Goal: Task Accomplishment & Management: Complete application form

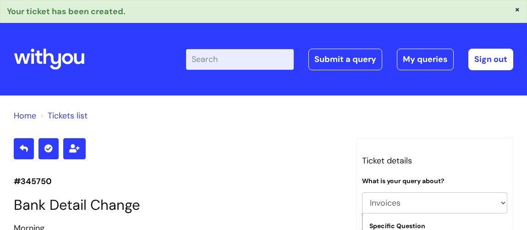
select select "Invoices"
select select "Customer Invoice"
select select "Invoices to add to Basware"
click at [354, 60] on link "Submit a query" at bounding box center [346, 59] width 74 height 21
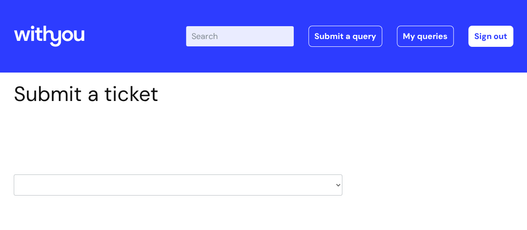
scroll to position [41, 0]
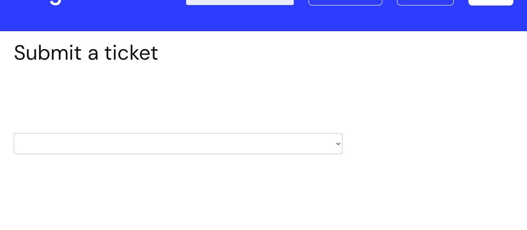
click at [339, 143] on select "HR / People IT and Support Clinical Drug Alerts Finance Accounts Data Support T…" at bounding box center [178, 143] width 329 height 21
select select "internal_communications"
click at [14, 133] on select "HR / People IT and Support Clinical Drug Alerts Finance Accounts Data Support T…" at bounding box center [178, 143] width 329 height 21
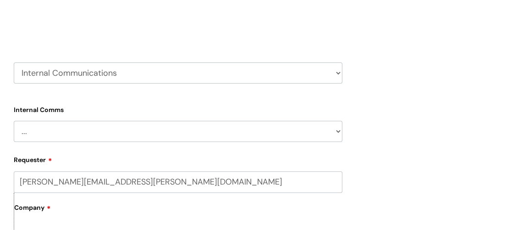
scroll to position [125, 0]
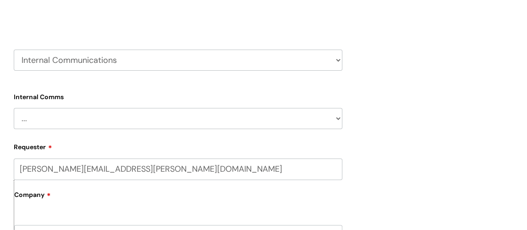
click at [338, 118] on select "... Internal Communication Staff and Volunteer awards Info hub WithYou Weekly e…" at bounding box center [178, 118] width 329 height 21
click at [338, 63] on select "HR / People IT and Support Clinical Drug Alerts Finance Accounts Data Support T…" at bounding box center [178, 60] width 329 height 21
select select "external_communications"
click at [14, 50] on select "HR / People IT and Support Clinical Drug Alerts Finance Accounts Data Support T…" at bounding box center [178, 60] width 329 height 21
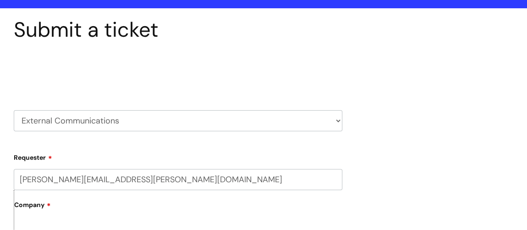
scroll to position [83, 0]
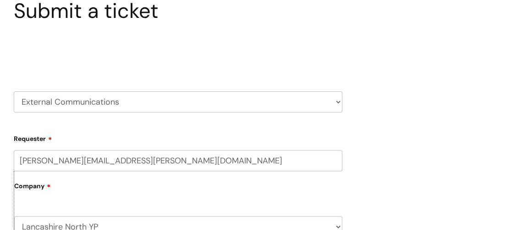
click at [338, 101] on select "HR / People IT and Support Clinical Drug Alerts Finance Accounts Data Support T…" at bounding box center [178, 101] width 329 height 21
select select "information_requests_&_reports_-_data_analysts"
click at [14, 91] on select "HR / People IT and Support Clinical Drug Alerts Finance Accounts Data Support T…" at bounding box center [178, 101] width 329 height 21
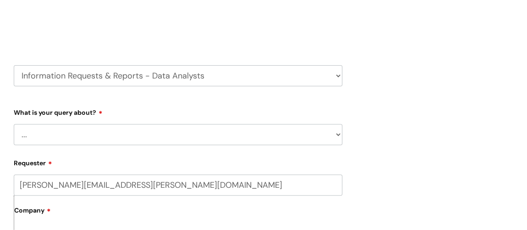
scroll to position [125, 0]
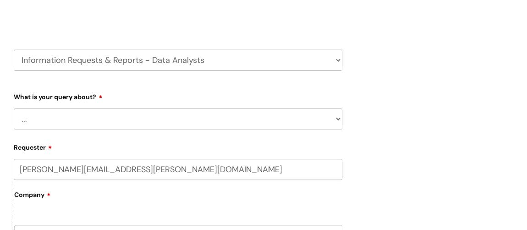
click at [338, 119] on select "... Existing (non-Nebula) Report Nebula Reports Understanding Data" at bounding box center [178, 118] width 329 height 21
click at [337, 58] on select "HR / People IT and Support Clinical Drug Alerts Finance Accounts Data Support T…" at bounding box center [178, 60] width 329 height 21
select select "hr_/_people"
click at [14, 50] on select "HR / People IT and Support Clinical Drug Alerts Finance Accounts Data Support T…" at bounding box center [178, 60] width 329 height 21
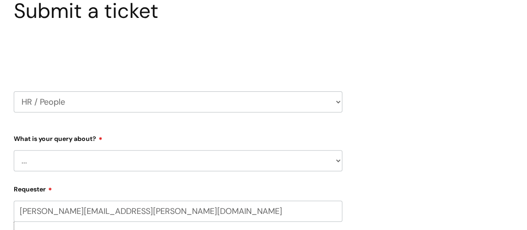
scroll to position [125, 0]
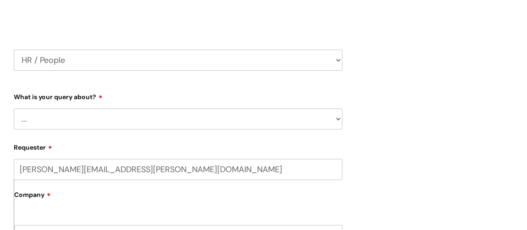
click at [336, 119] on select "... Absence Query Holiday Query Employee change request General HR Query iTrent…" at bounding box center [178, 118] width 329 height 21
click at [422, 108] on div "Submit a ticket Select issue type HR / People IT and Support Clinical Drug Aler…" at bounding box center [264, 233] width 514 height 553
click at [284, 64] on select "HR / People IT and Support Clinical Drug Alerts Finance Accounts Data Support T…" at bounding box center [178, 60] width 329 height 21
select select "property_&_estates"
click at [14, 50] on select "HR / People IT and Support Clinical Drug Alerts Finance Accounts Data Support T…" at bounding box center [178, 60] width 329 height 21
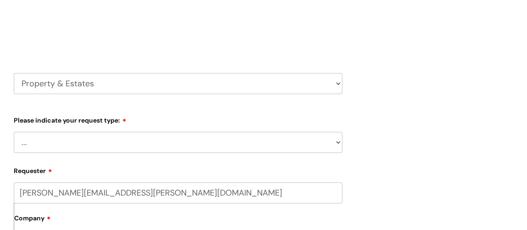
scroll to position [125, 0]
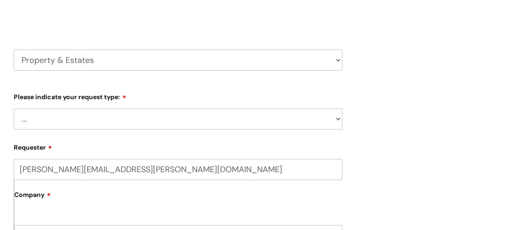
click at [338, 119] on select "... Facilities Support Lease/ Tenancy Agreements Health & Safety and Environmen…" at bounding box center [178, 118] width 329 height 21
click at [339, 59] on select "HR / People IT and Support Clinical Drug Alerts Finance Accounts Data Support T…" at bounding box center [178, 60] width 329 height 21
select select "treatment_pathways"
click at [14, 50] on select "HR / People IT and Support Clinical Drug Alerts Finance Accounts Data Support T…" at bounding box center [178, 60] width 329 height 21
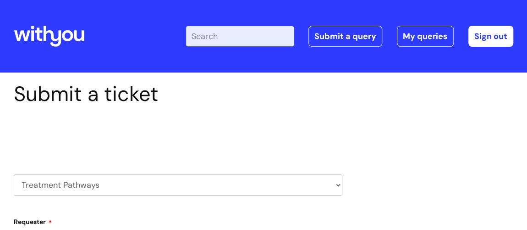
select select "80004286569"
click at [335, 184] on select "HR / People IT and Support Clinical Drug Alerts Finance Accounts Data Support T…" at bounding box center [178, 184] width 329 height 21
select select "internal_communications"
click at [14, 174] on select "HR / People IT and Support Clinical Drug Alerts Finance Accounts Data Support T…" at bounding box center [178, 184] width 329 height 21
select select "80004286569"
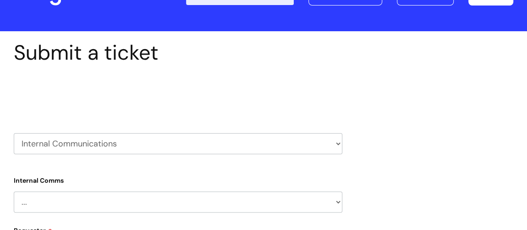
scroll to position [83, 0]
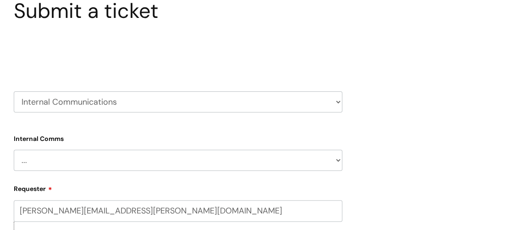
click at [336, 160] on select "... Internal Communication Staff and Volunteer awards Info hub WithYou Weekly e…" at bounding box center [178, 160] width 329 height 21
click at [336, 101] on select "HR / People IT and Support Clinical Drug Alerts Finance Accounts Data Support T…" at bounding box center [178, 101] width 329 height 21
select select "external_communications"
click at [14, 91] on select "HR / People IT and Support Clinical Drug Alerts Finance Accounts Data Support T…" at bounding box center [178, 101] width 329 height 21
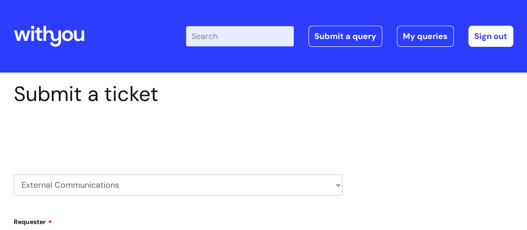
select select "80004286569"
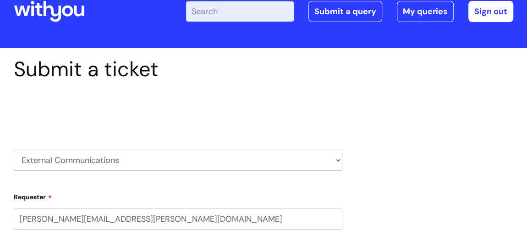
scroll to position [41, 0]
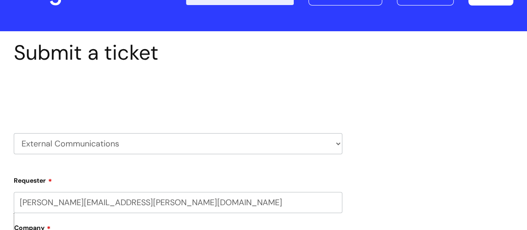
click at [338, 145] on select "HR / People IT and Support Clinical Drug Alerts Finance Accounts Data Support T…" at bounding box center [178, 143] width 329 height 21
